Goal: Task Accomplishment & Management: Use online tool/utility

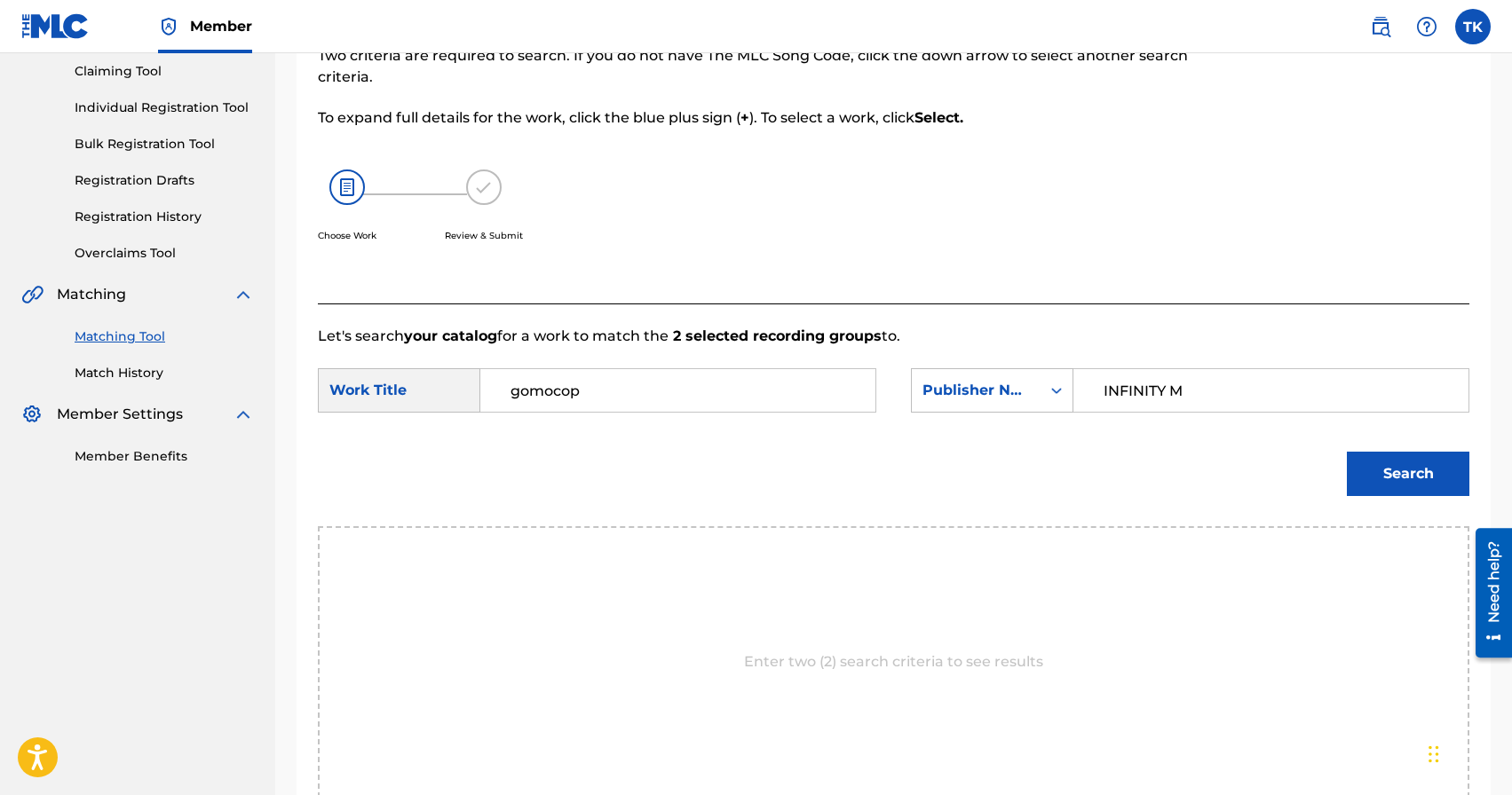
type input "INFINITY MU"
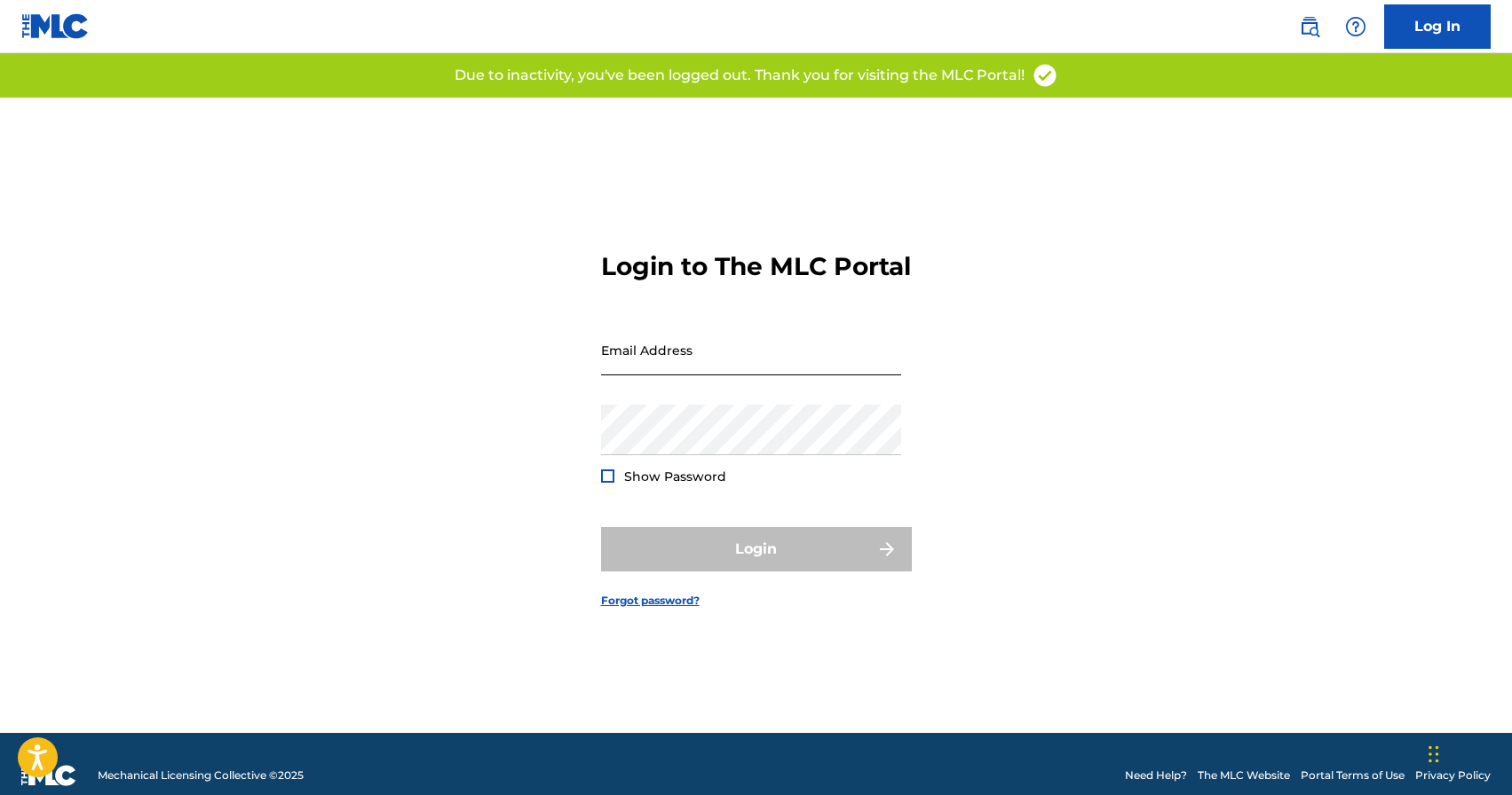
click at [655, 359] on input "Email Address" at bounding box center [751, 349] width 300 height 50
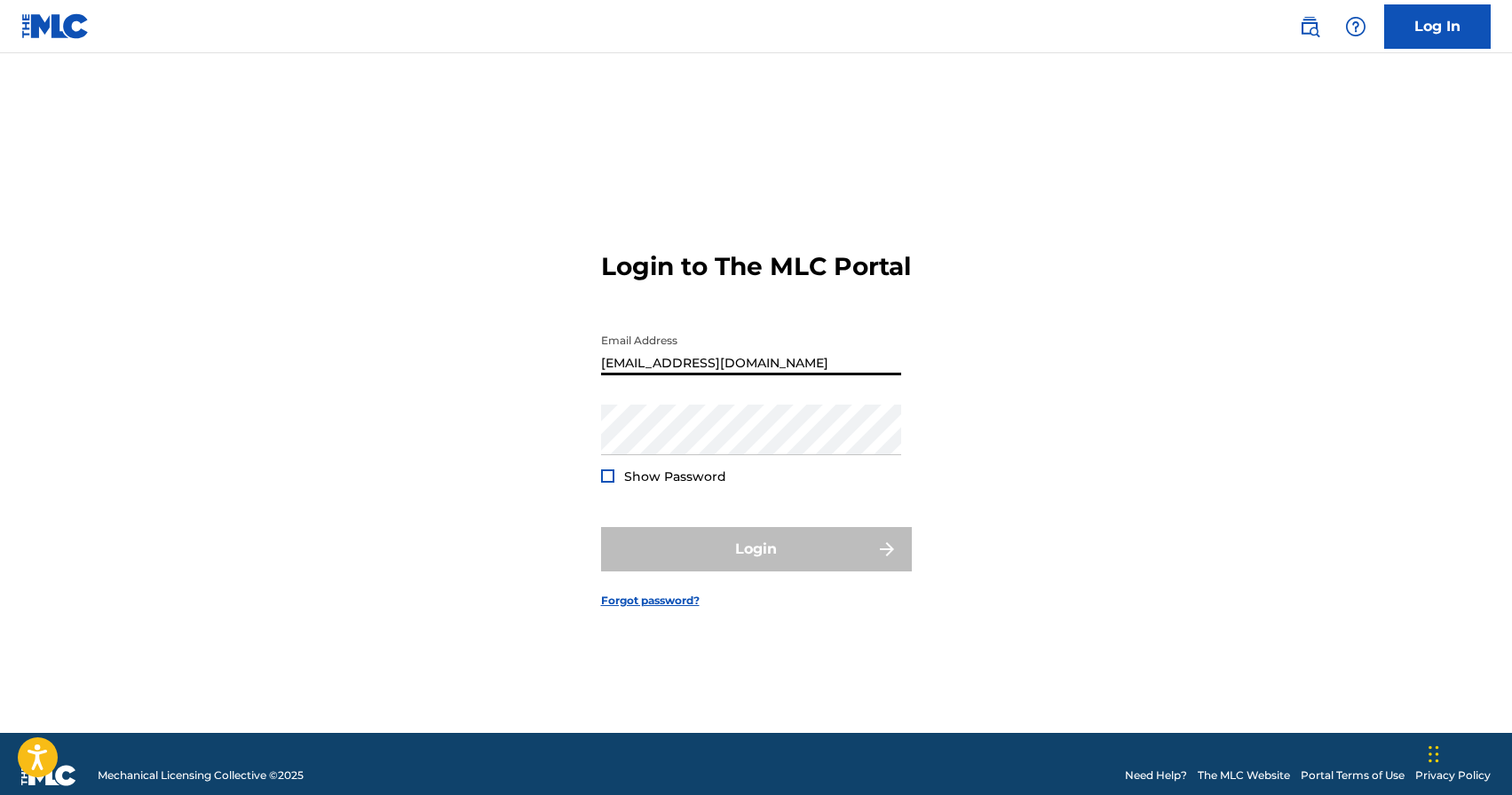
paste input "wdWVxe(]NMiOgJ)a]}1.3a"
type input "[EMAIL_ADDRESS][DOMAIN_NAME]"
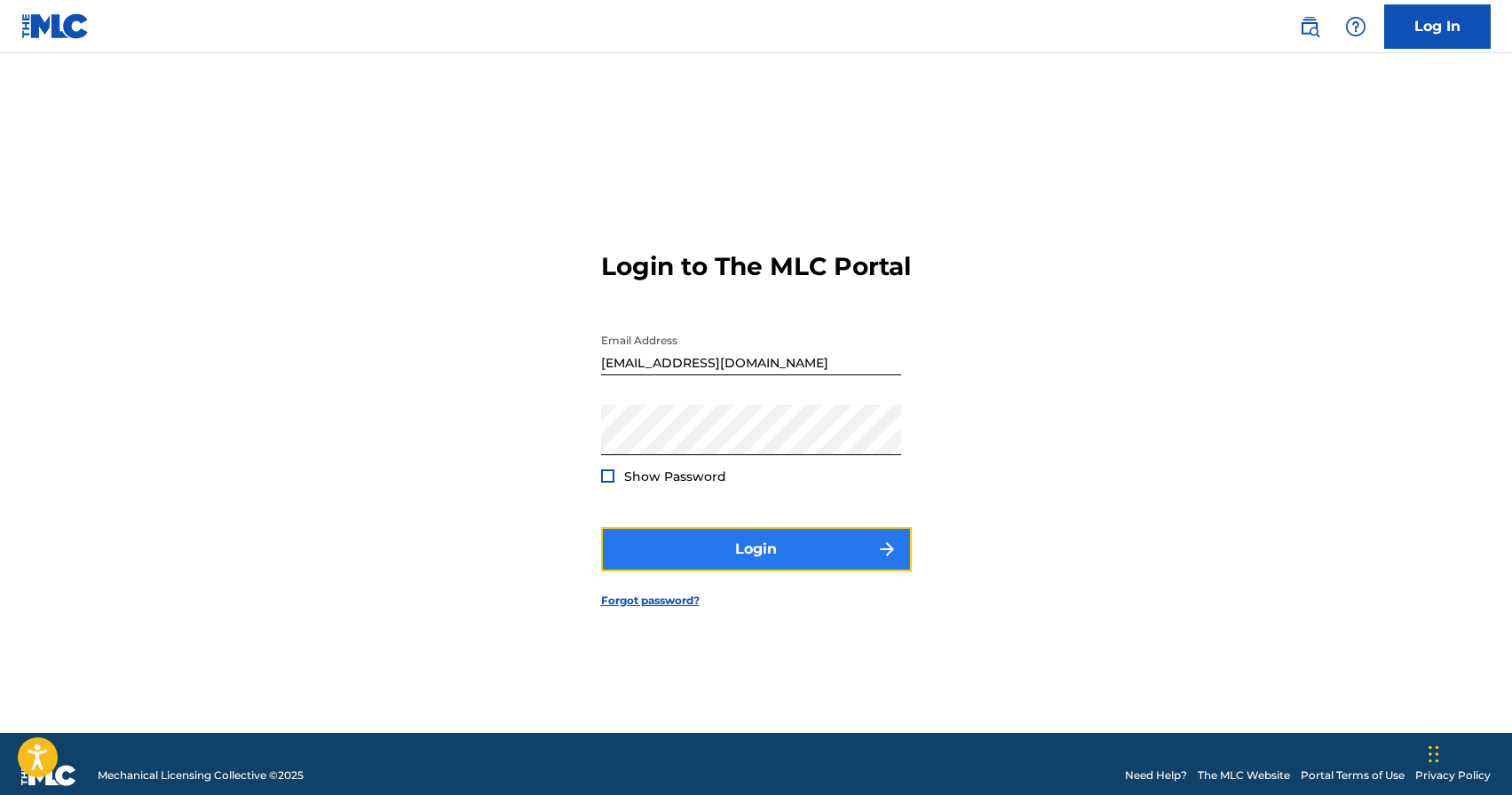
click at [727, 566] on button "Login" at bounding box center [756, 549] width 310 height 44
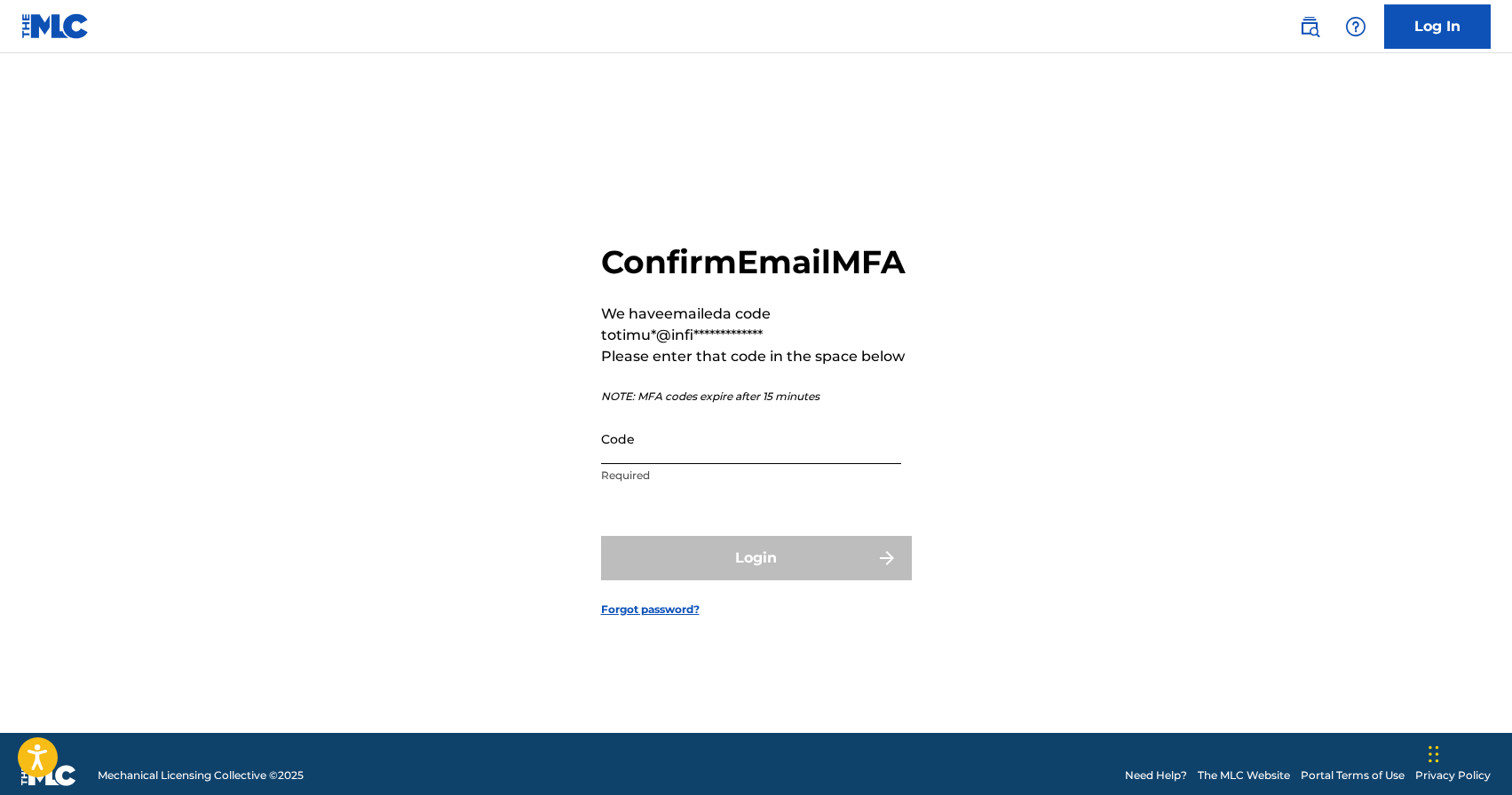
click at [767, 456] on input "Code" at bounding box center [751, 438] width 300 height 50
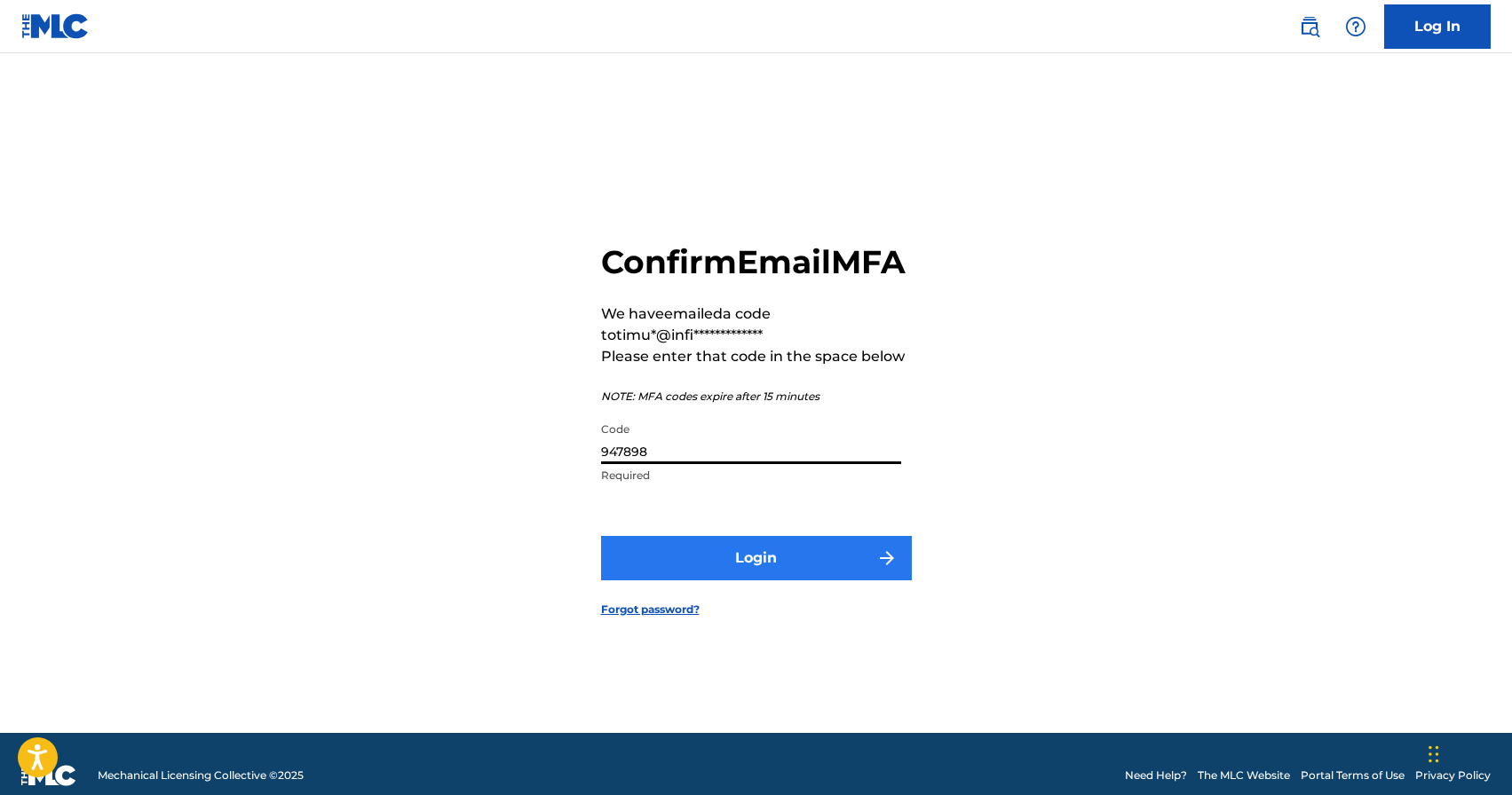
type input "947898"
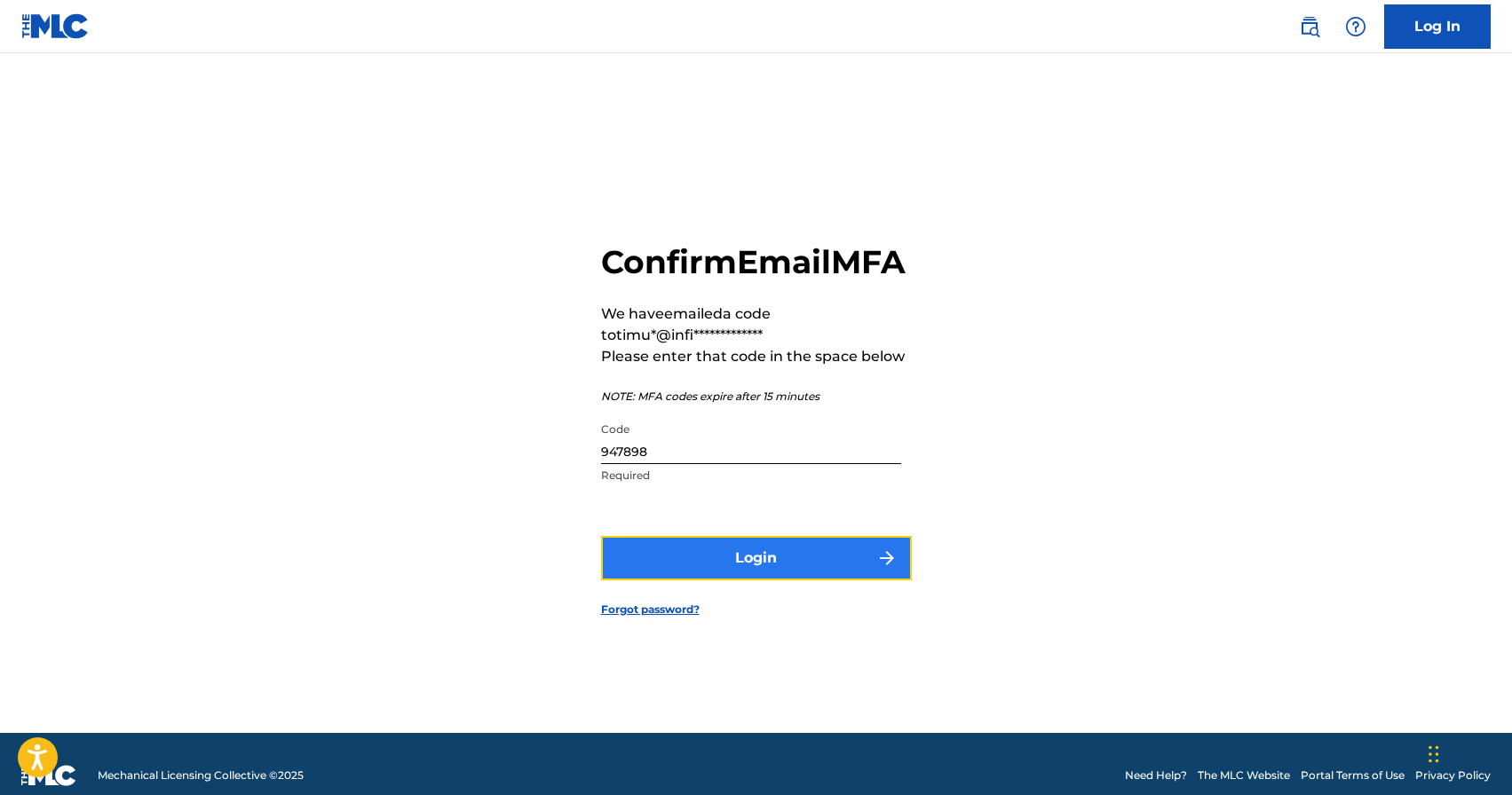
click at [826, 580] on button "Login" at bounding box center [756, 558] width 310 height 44
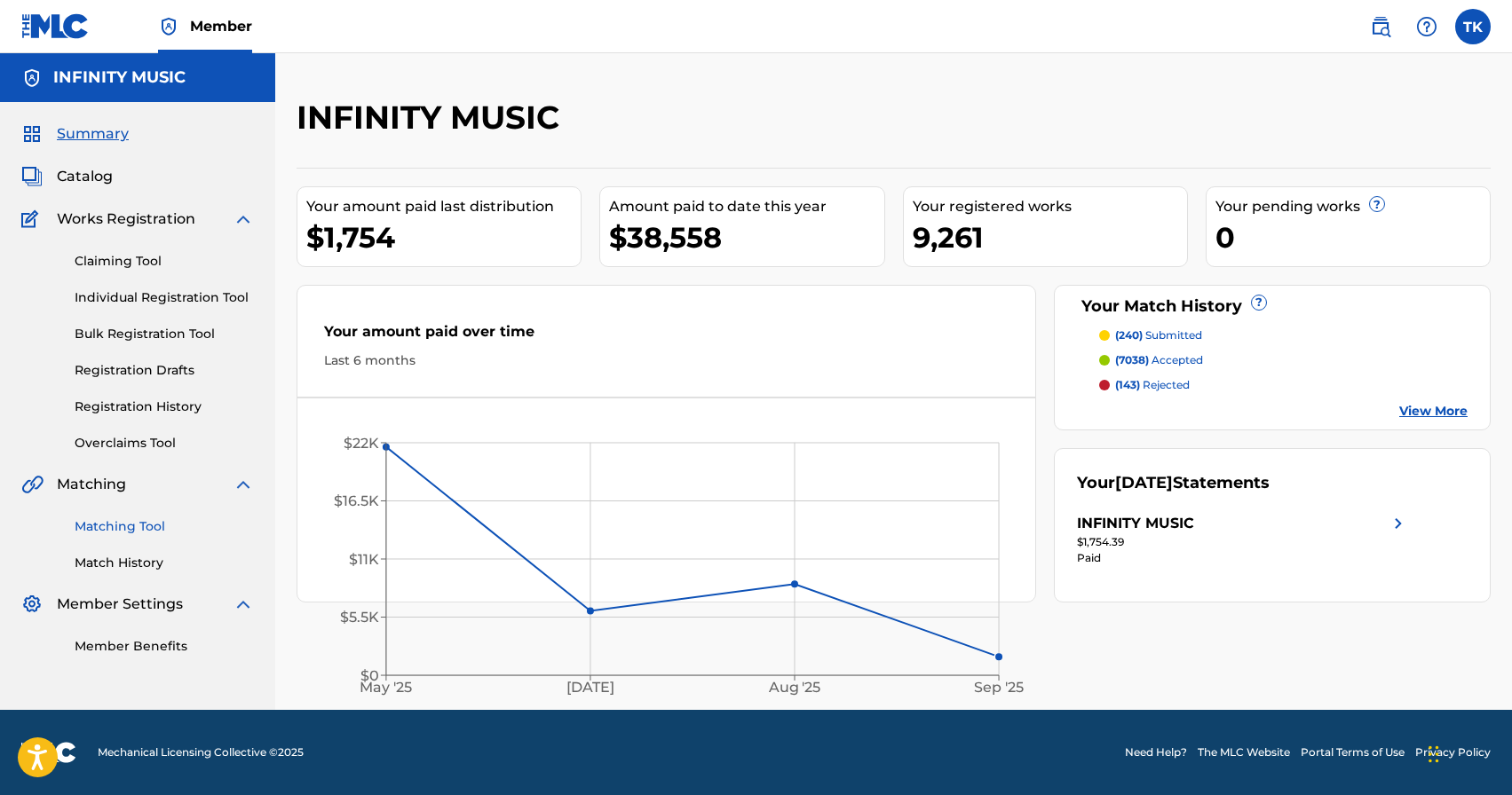
click at [142, 528] on link "Matching Tool" at bounding box center [164, 526] width 179 height 18
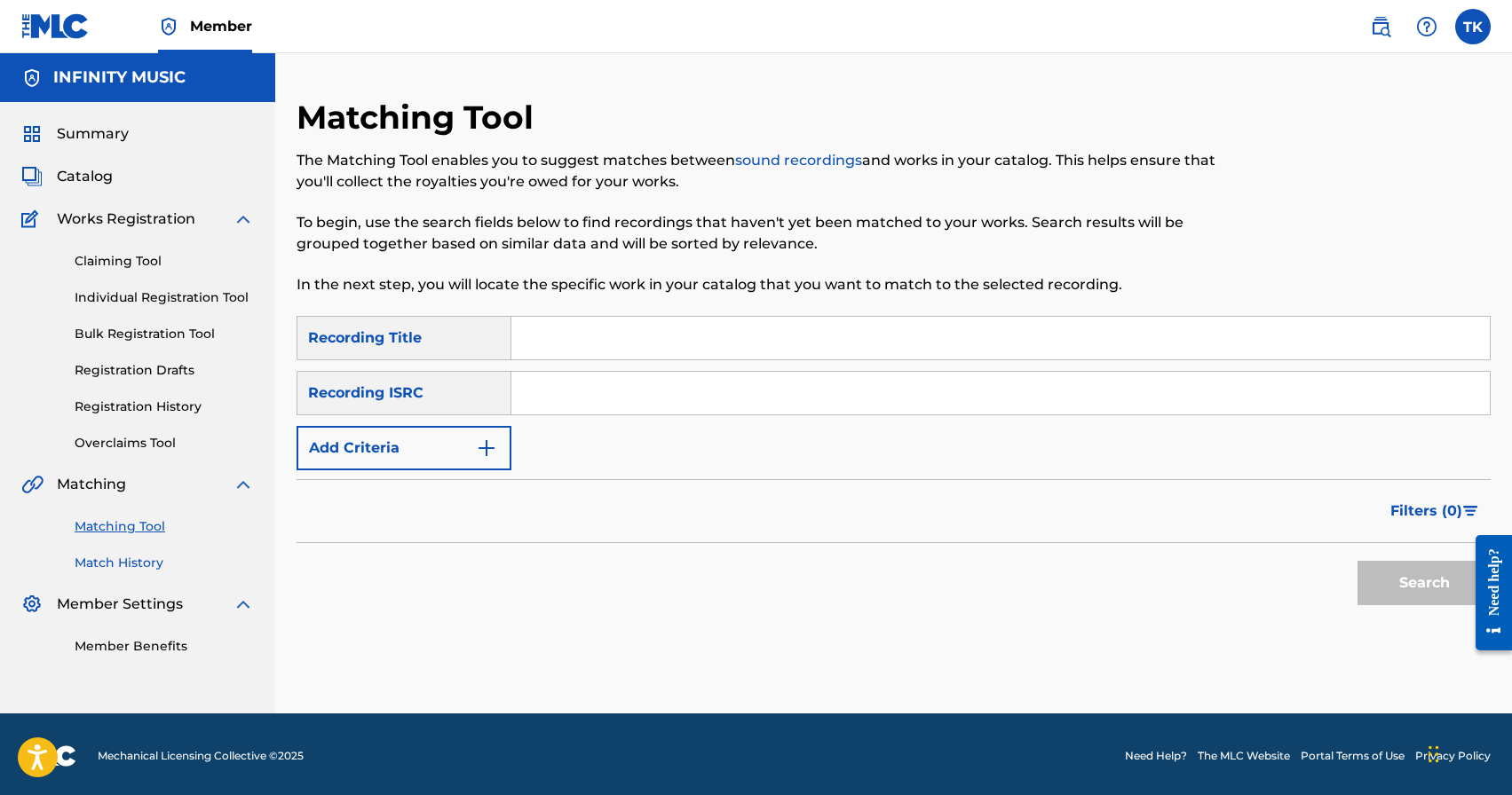
click at [136, 563] on link "Match History" at bounding box center [164, 563] width 179 height 18
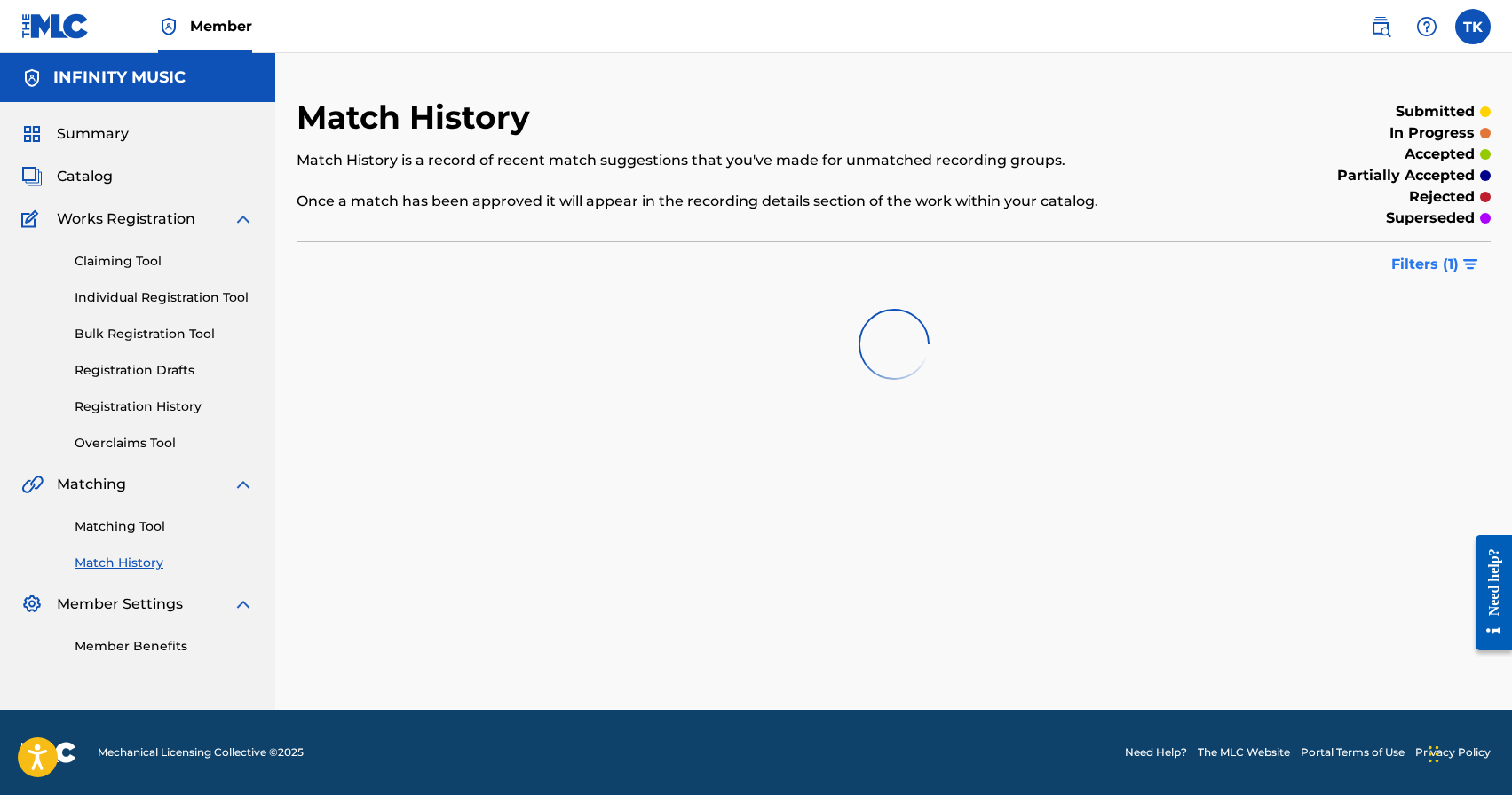
click at [1422, 278] on button "Filters ( 1 )" at bounding box center [1435, 264] width 110 height 44
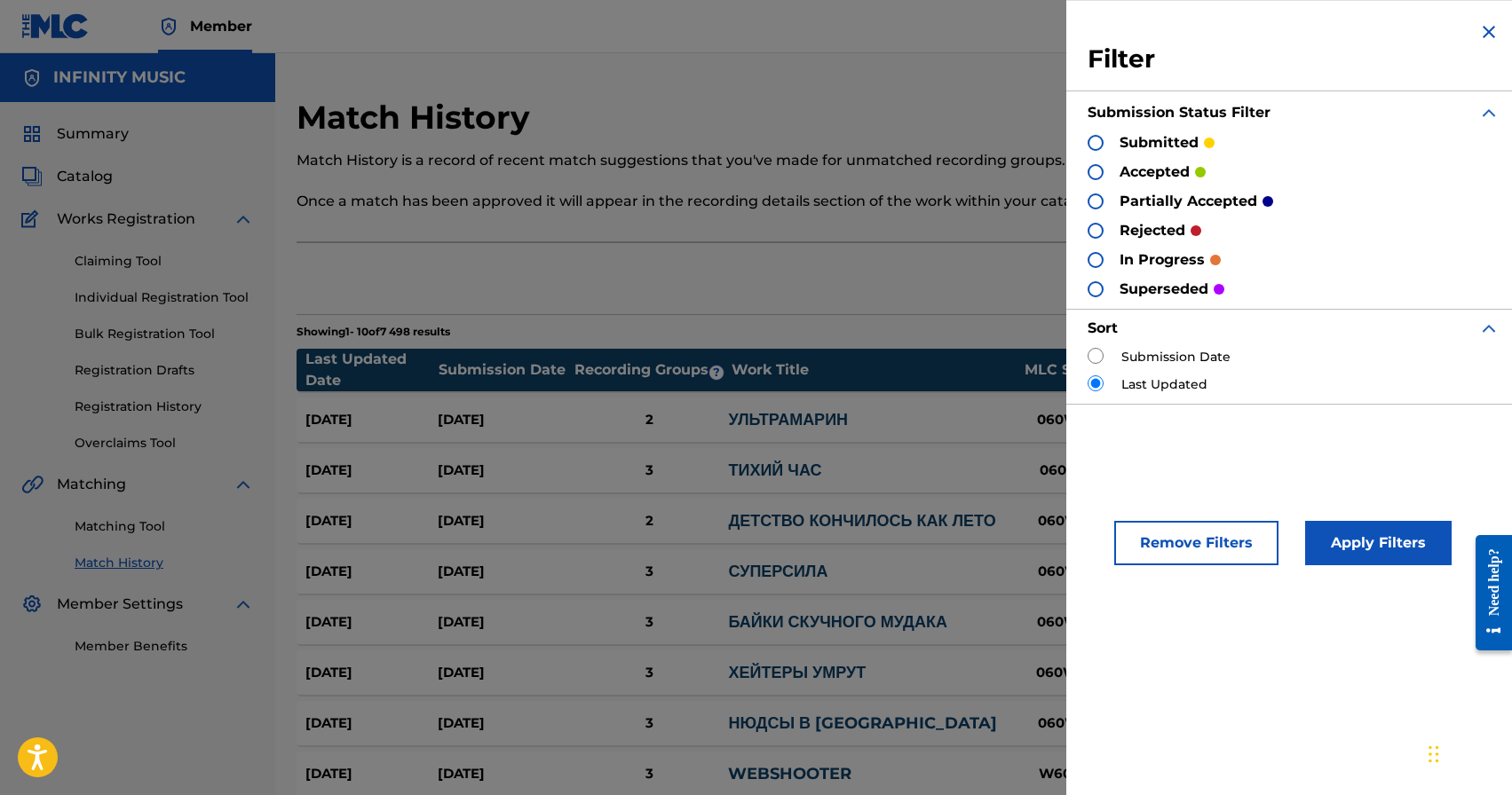
click at [1096, 356] on input "radio" at bounding box center [1095, 355] width 16 height 16
radio input "true"
click at [1370, 531] on button "Apply Filters" at bounding box center [1378, 543] width 146 height 44
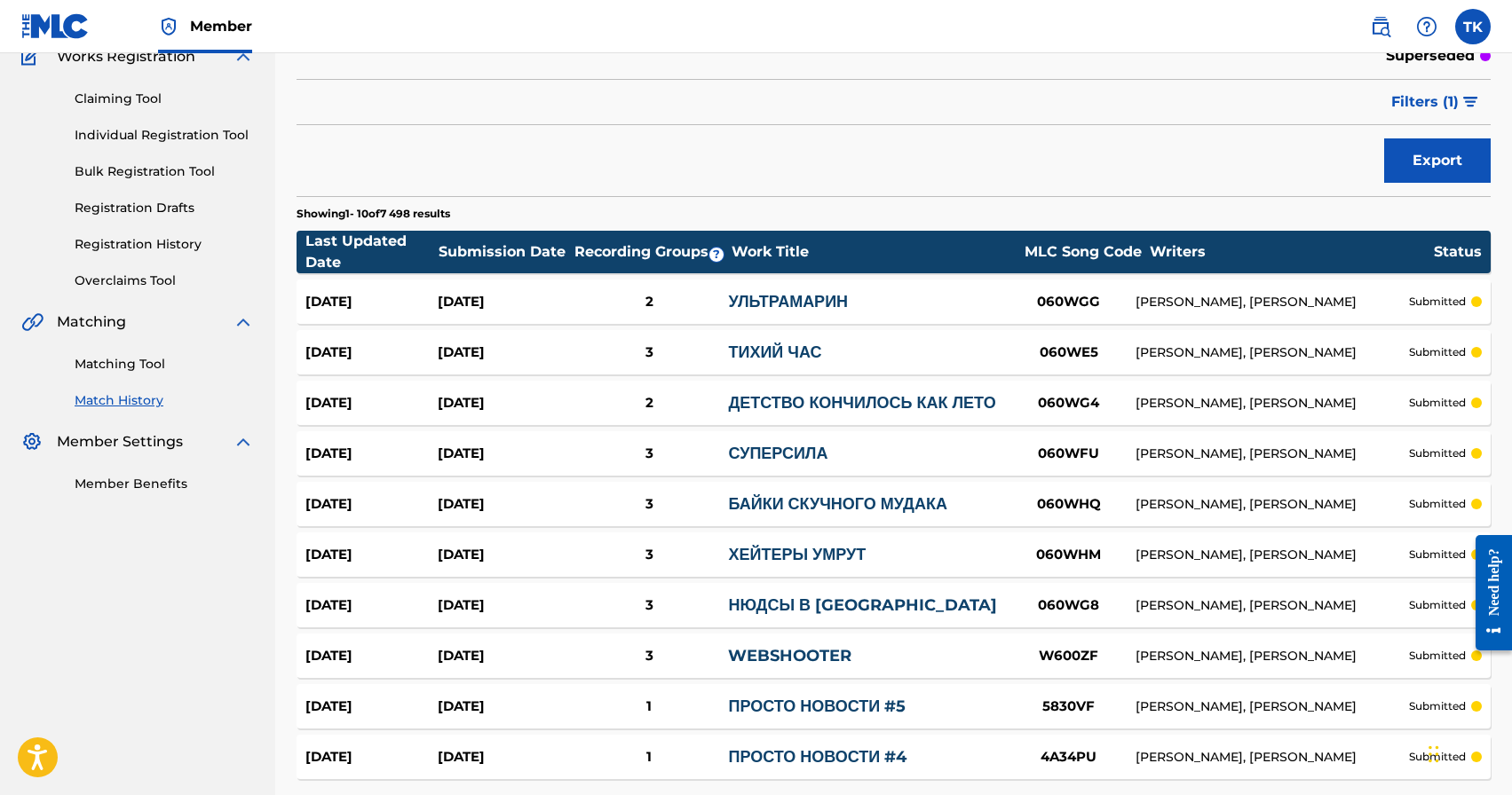
scroll to position [327, 0]
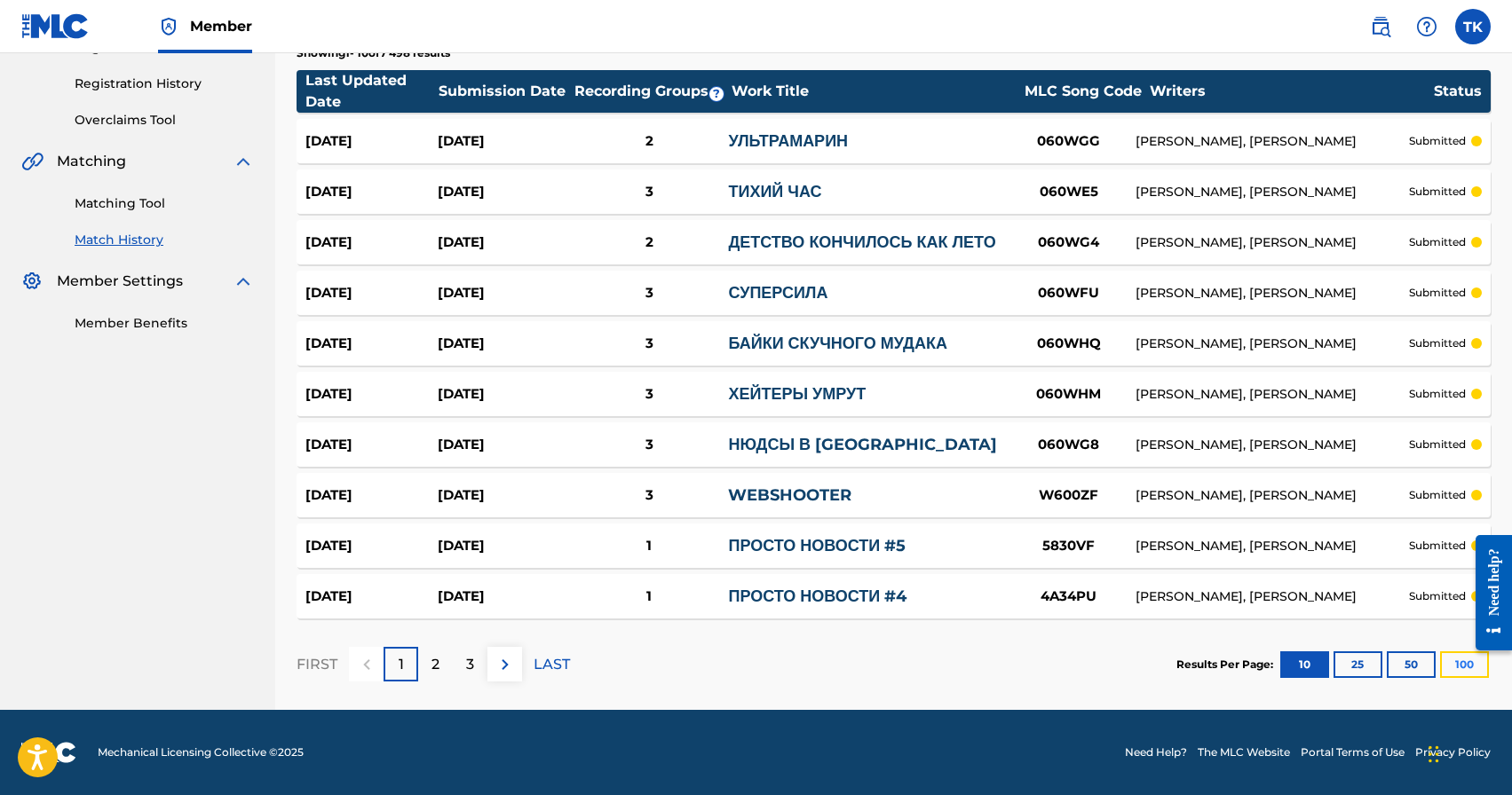
click at [1463, 671] on button "100" at bounding box center [1463, 664] width 49 height 27
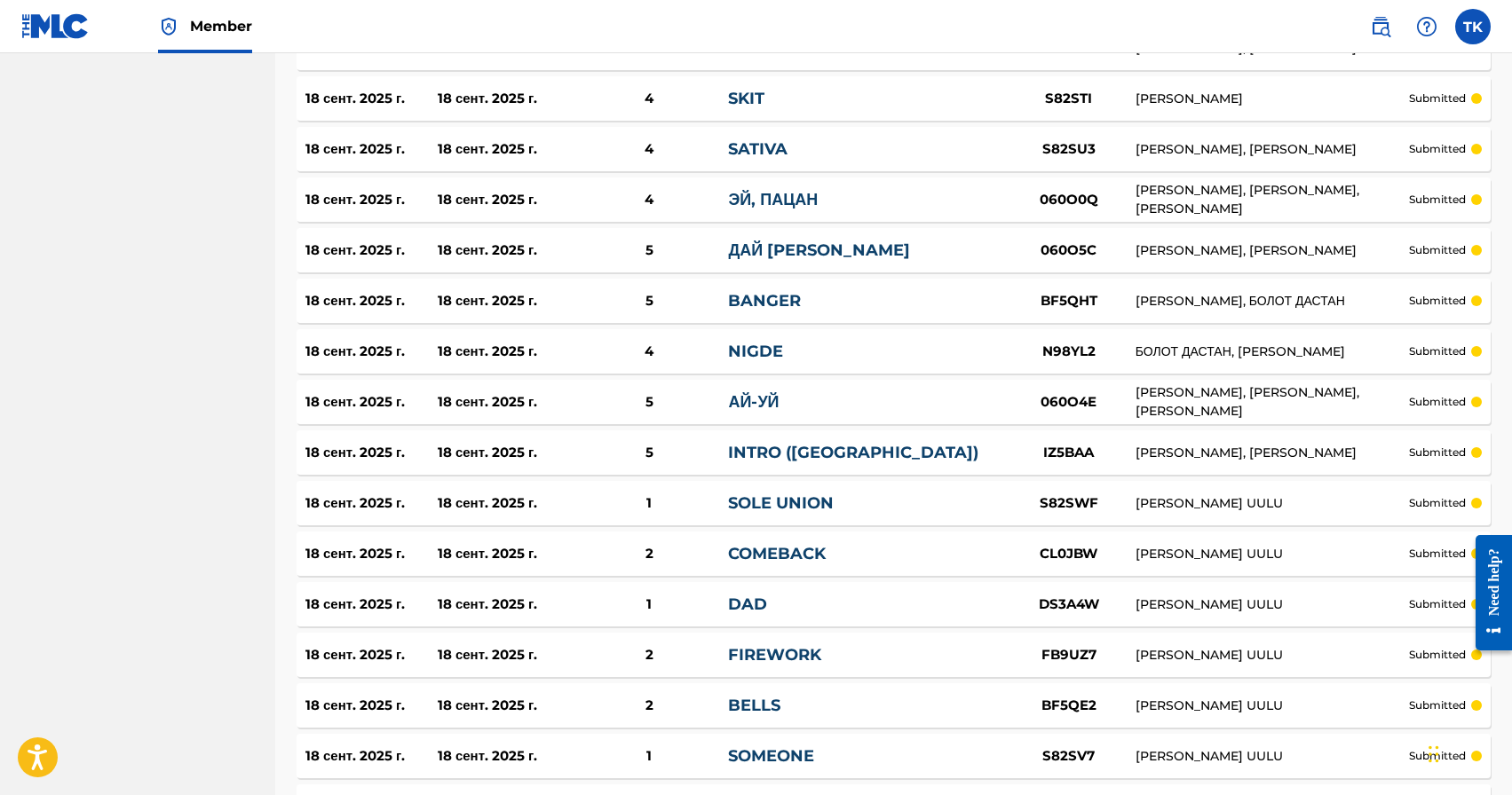
scroll to position [4882, 0]
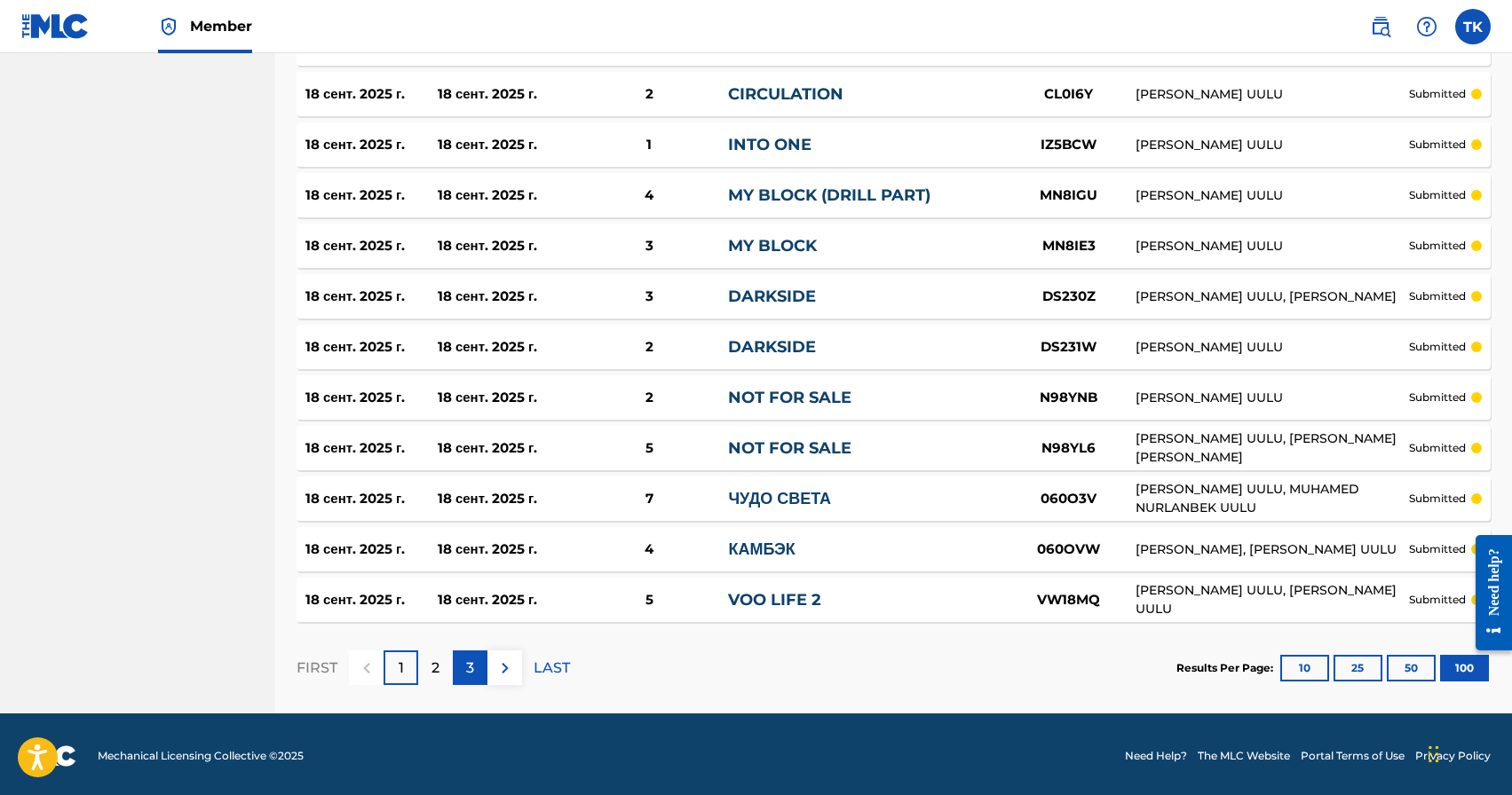
click at [467, 670] on p "3" at bounding box center [470, 668] width 8 height 21
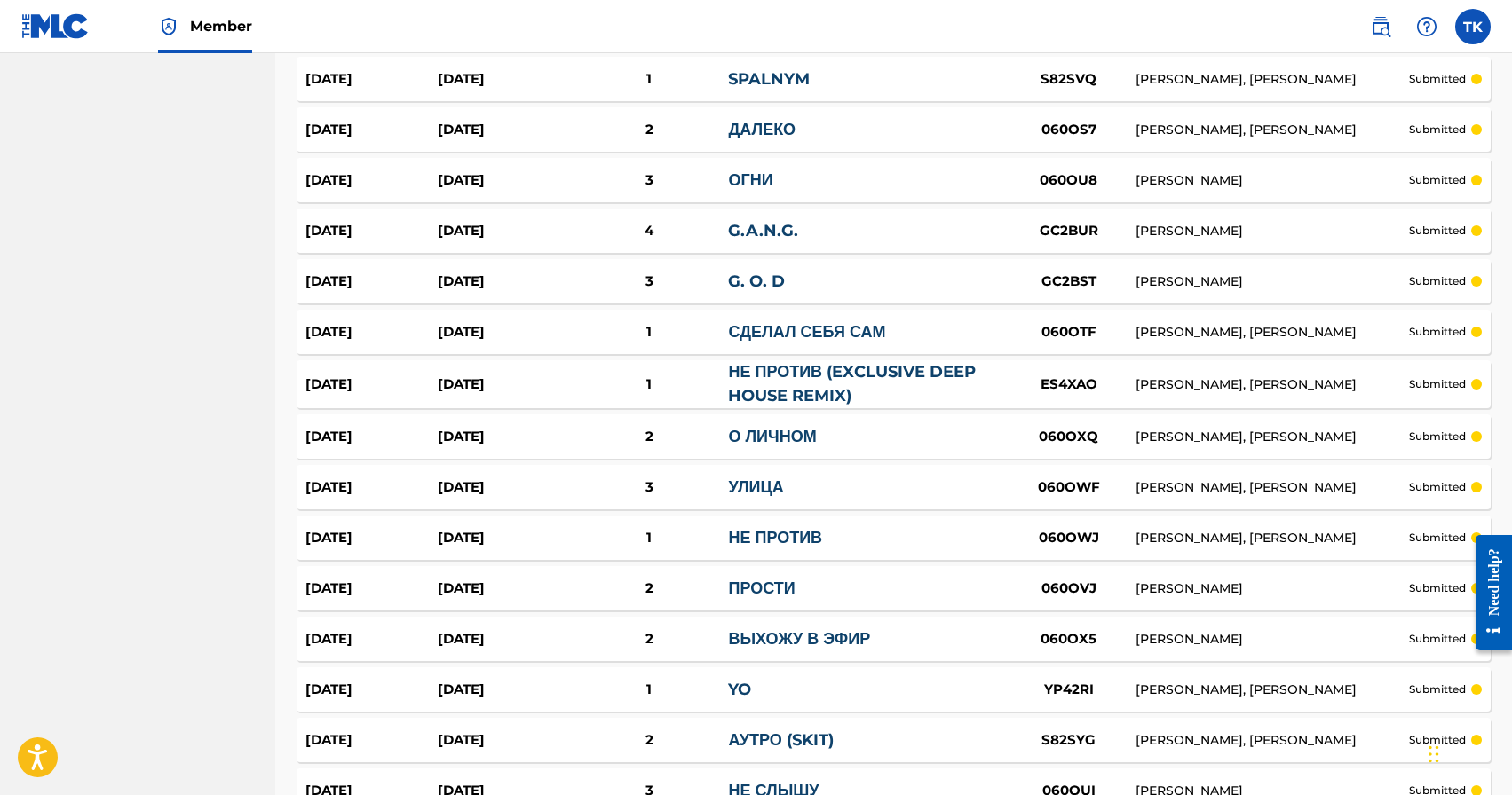
scroll to position [4878, 0]
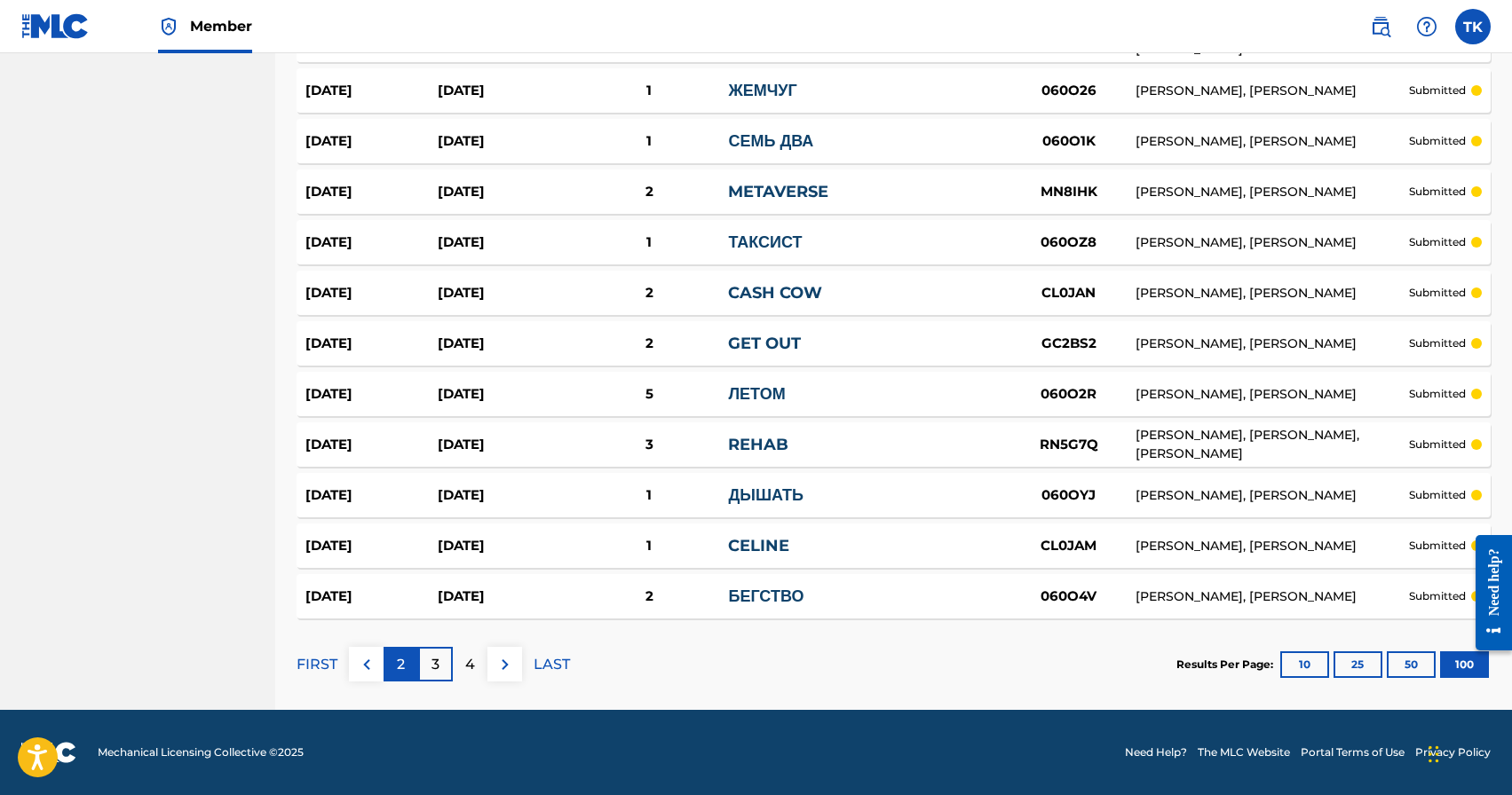
click at [395, 666] on div "2" at bounding box center [401, 664] width 35 height 35
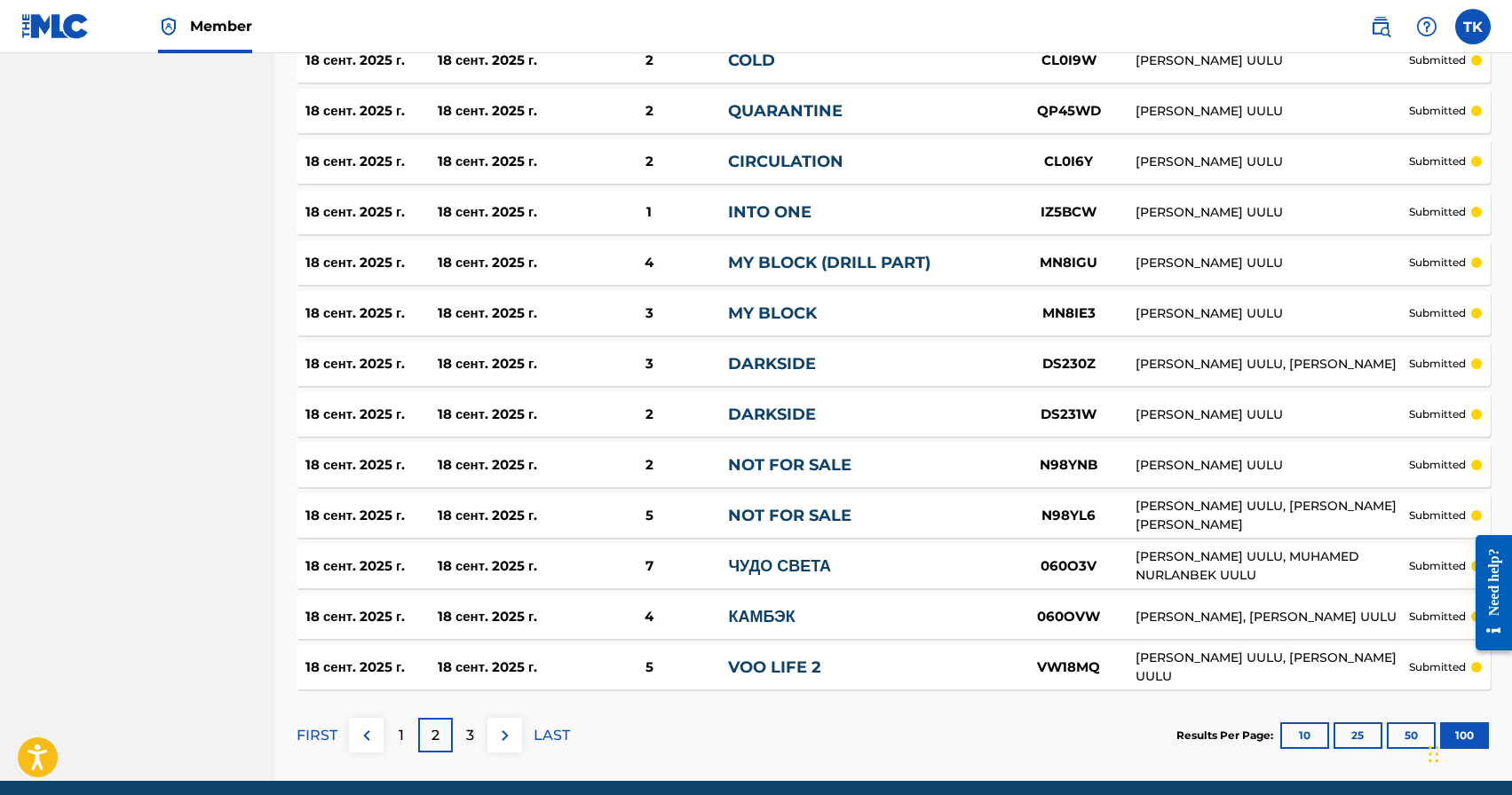
scroll to position [4882, 0]
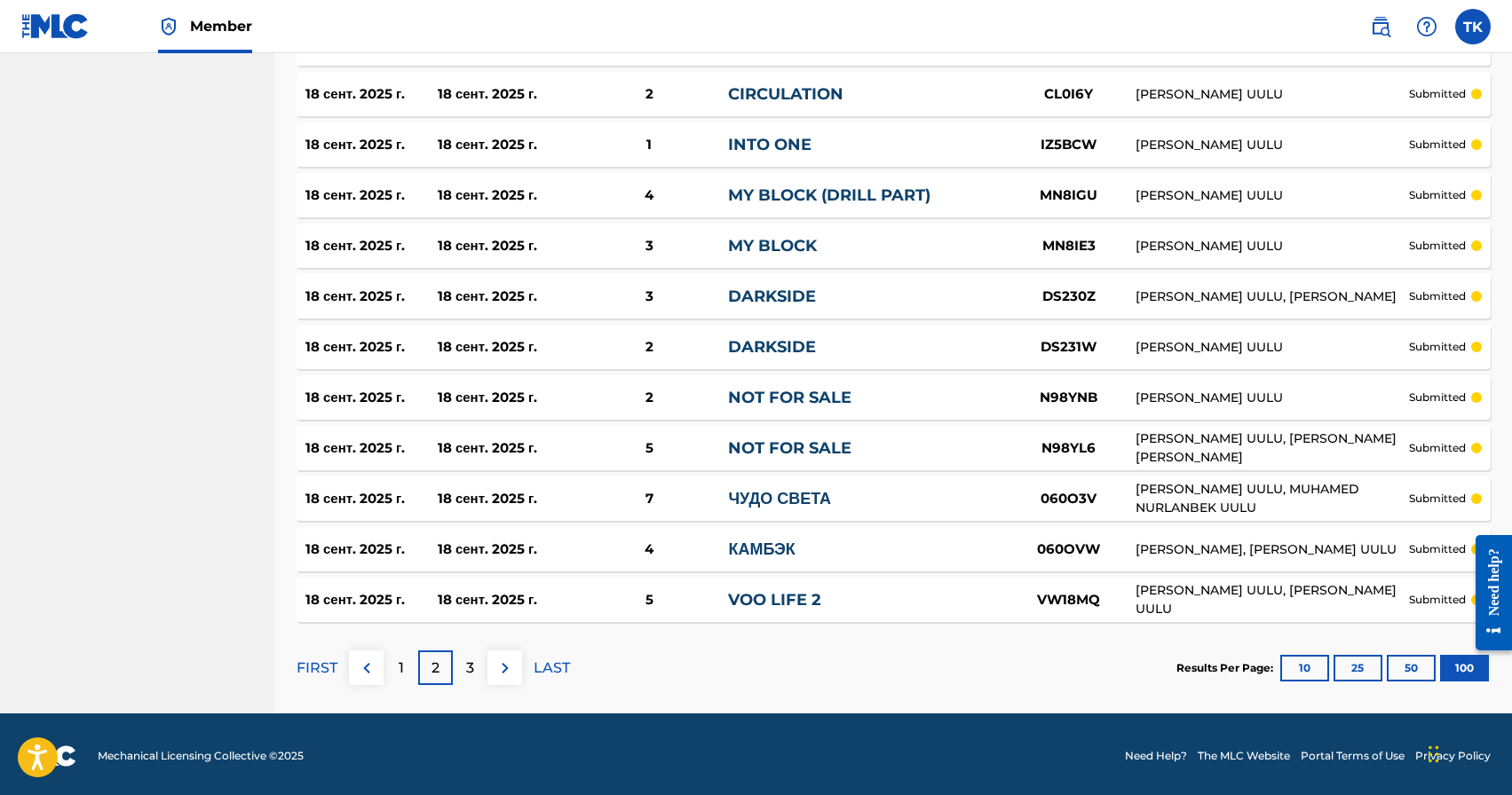
click at [395, 666] on div "1" at bounding box center [401, 668] width 35 height 35
click at [479, 676] on div "3" at bounding box center [470, 668] width 35 height 35
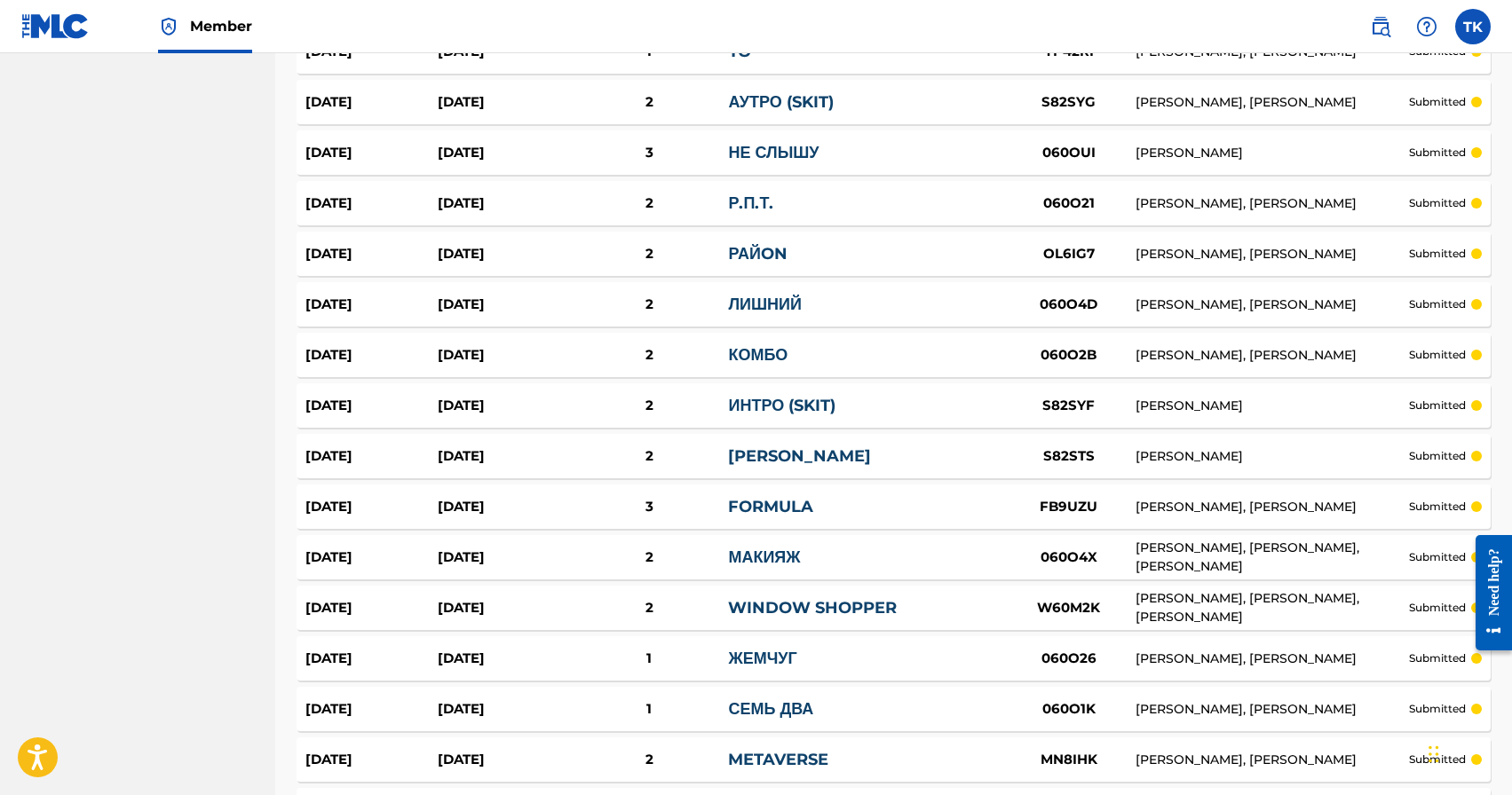
scroll to position [4878, 0]
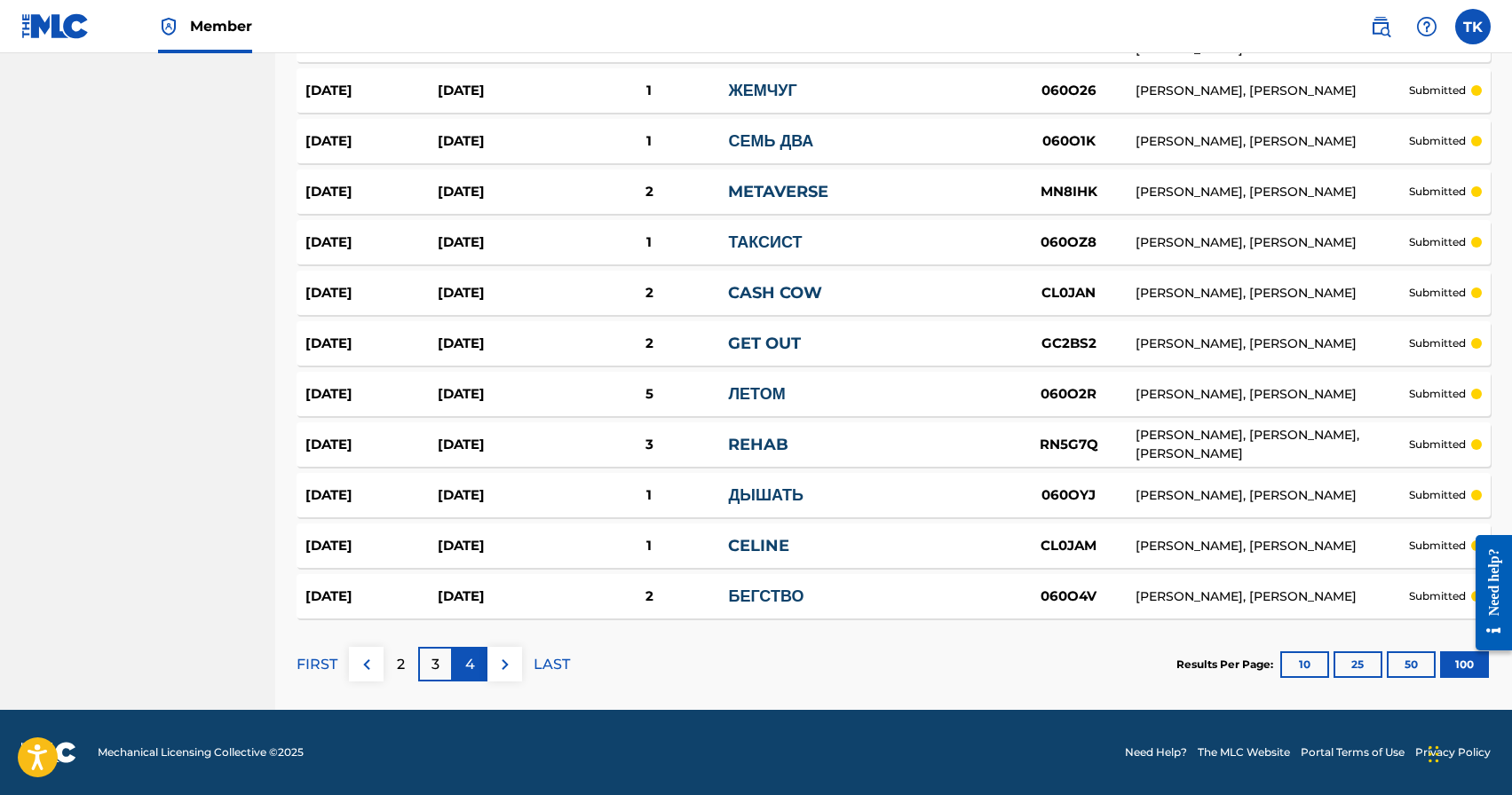
click at [465, 669] on p "4" at bounding box center [470, 664] width 10 height 21
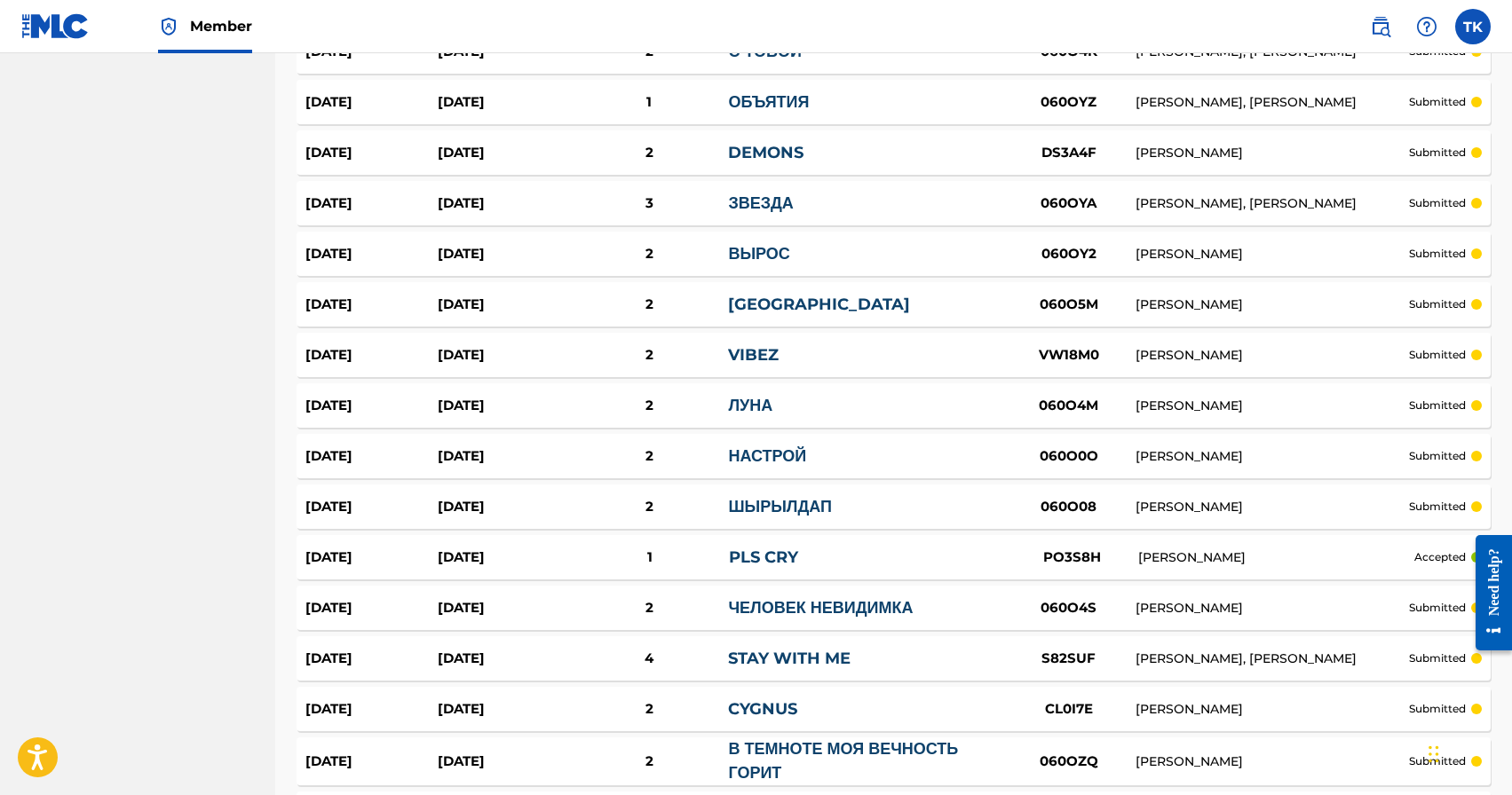
scroll to position [0, 0]
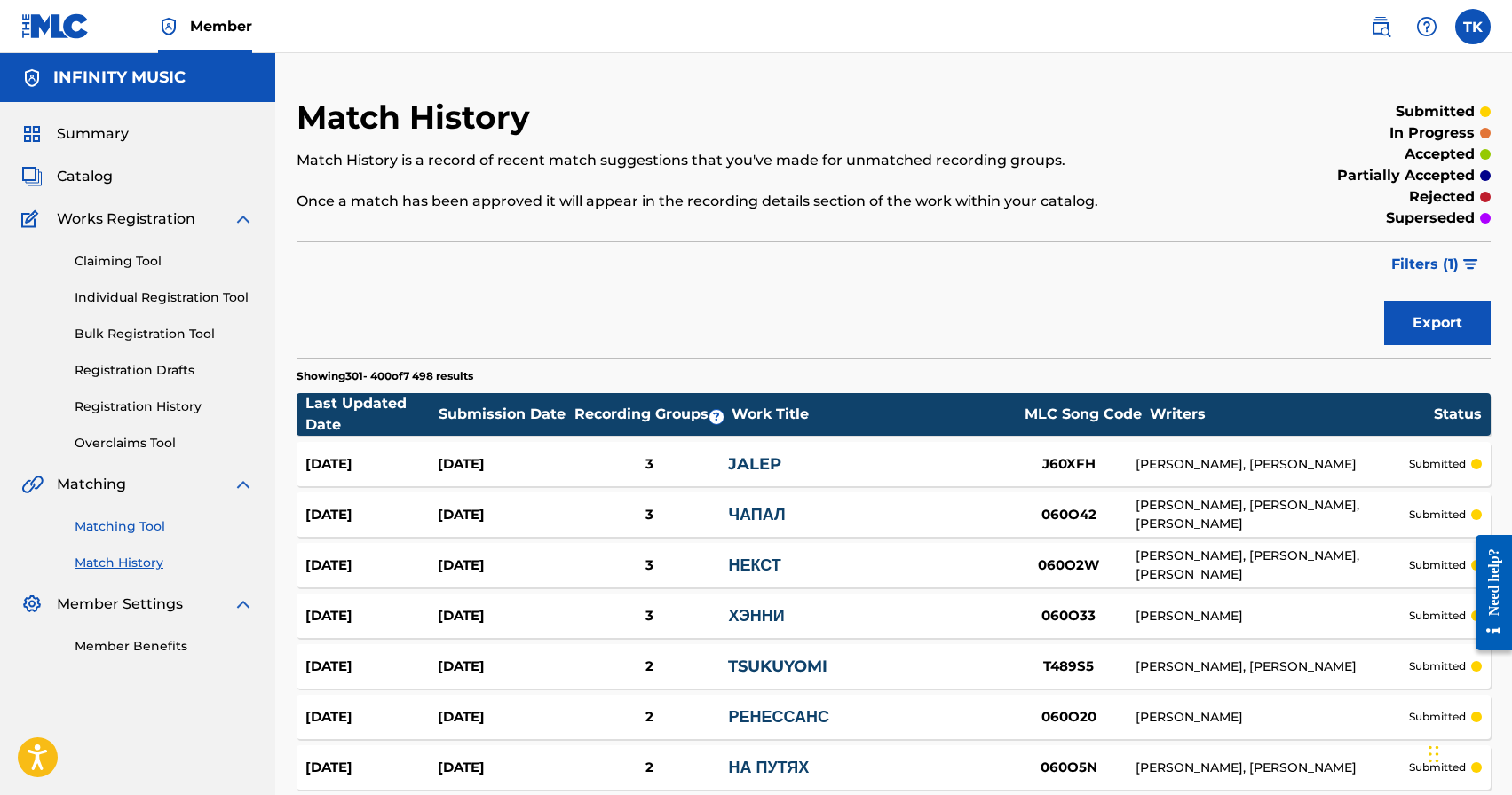
click at [138, 522] on link "Matching Tool" at bounding box center [164, 526] width 179 height 18
